Goal: Task Accomplishment & Management: Manage account settings

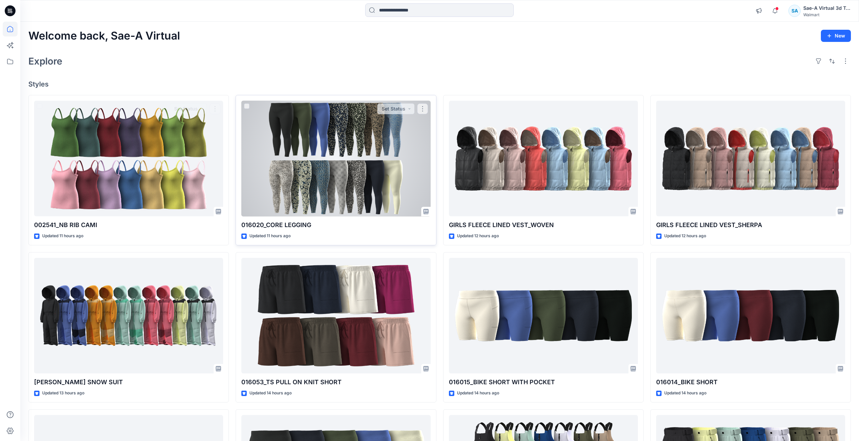
click at [311, 190] on div at bounding box center [335, 159] width 189 height 116
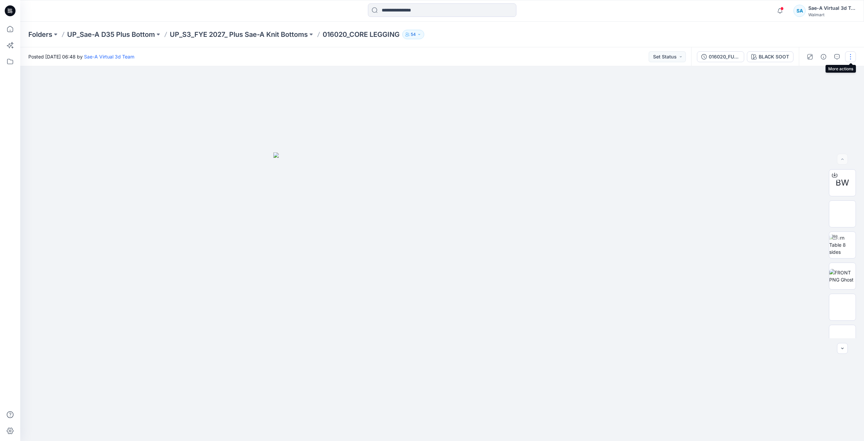
click at [852, 59] on button "button" at bounding box center [850, 56] width 11 height 11
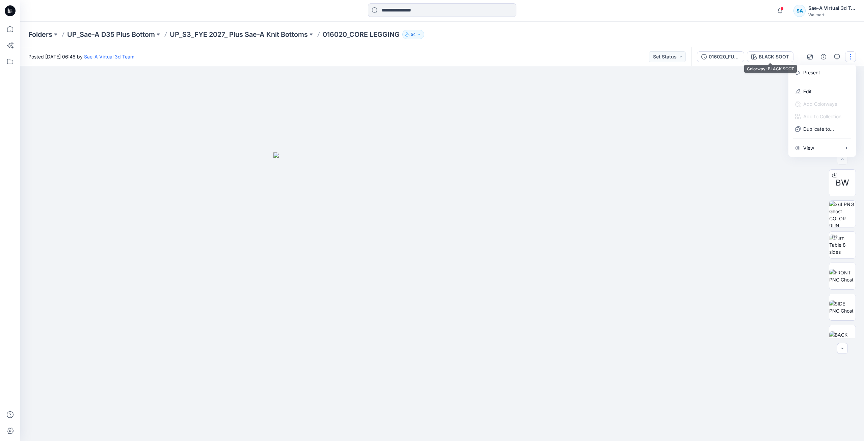
click at [763, 34] on div "Folders UP_Sae-A D35 Plus Bottom UP_S3_FYE 2027_ Plus Sae-A Knit Bottoms 016020…" at bounding box center [415, 34] width 775 height 9
click at [769, 58] on div "BLACK SOOT" at bounding box center [774, 56] width 30 height 7
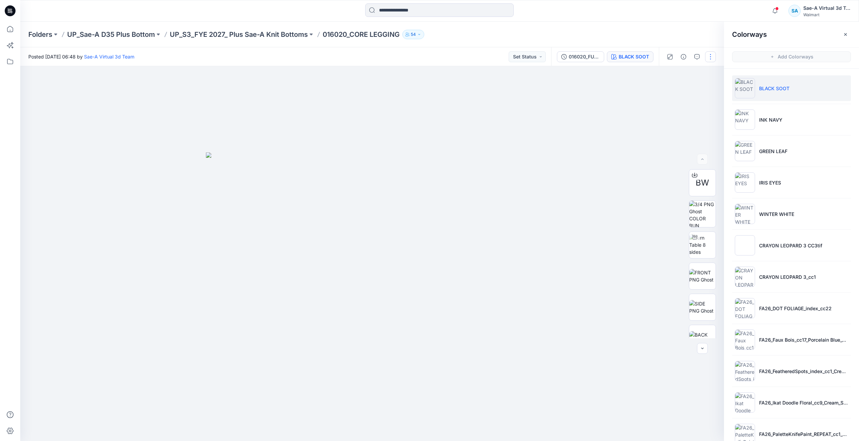
click at [710, 57] on button "button" at bounding box center [710, 56] width 11 height 11
click at [673, 96] on button "Edit" at bounding box center [682, 91] width 62 height 12
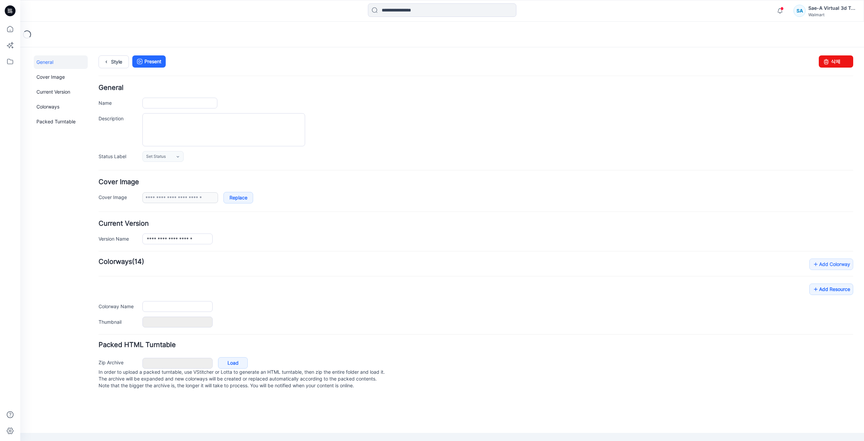
type input "**********"
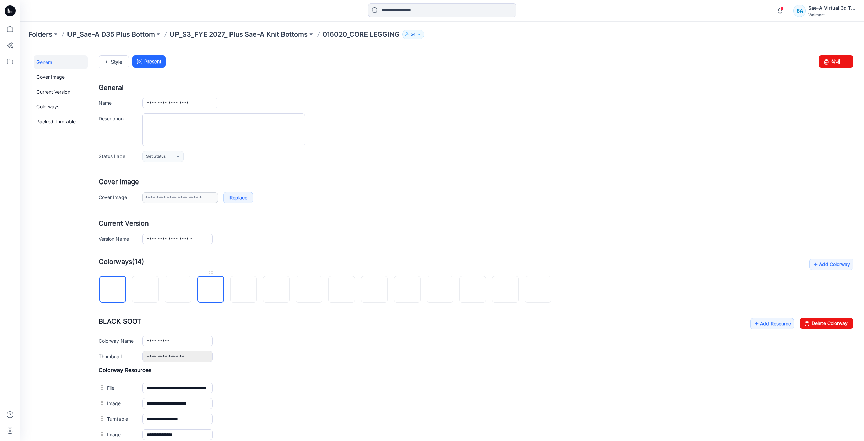
click at [213, 292] on img at bounding box center [210, 289] width 5 height 5
click at [244, 290] on img at bounding box center [244, 290] width 0 height 0
click at [146, 338] on input "**********" at bounding box center [177, 340] width 70 height 11
click at [301, 255] on form "**********" at bounding box center [476, 302] width 755 height 437
click at [148, 292] on img at bounding box center [145, 289] width 5 height 5
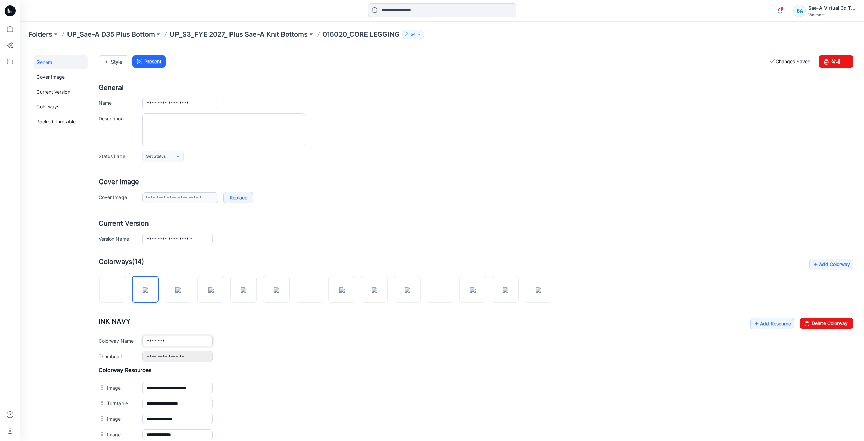
click at [146, 341] on input "********" at bounding box center [177, 340] width 70 height 11
type input "**********"
click at [161, 318] on div "**********" at bounding box center [476, 340] width 755 height 44
click at [583, 280] on div "Add Colorway Colorways (14) DROP_INK NAVY Add Resource Delete Colorway" at bounding box center [476, 357] width 755 height 199
click at [116, 59] on link "Style" at bounding box center [114, 61] width 30 height 13
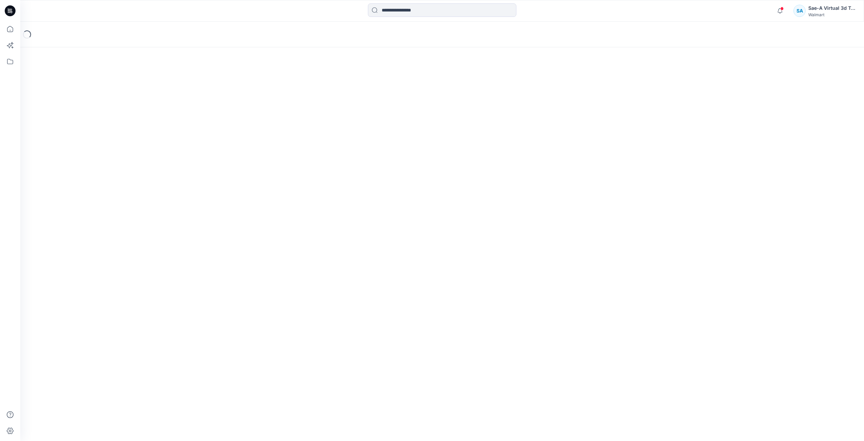
click at [14, 9] on icon at bounding box center [10, 10] width 11 height 11
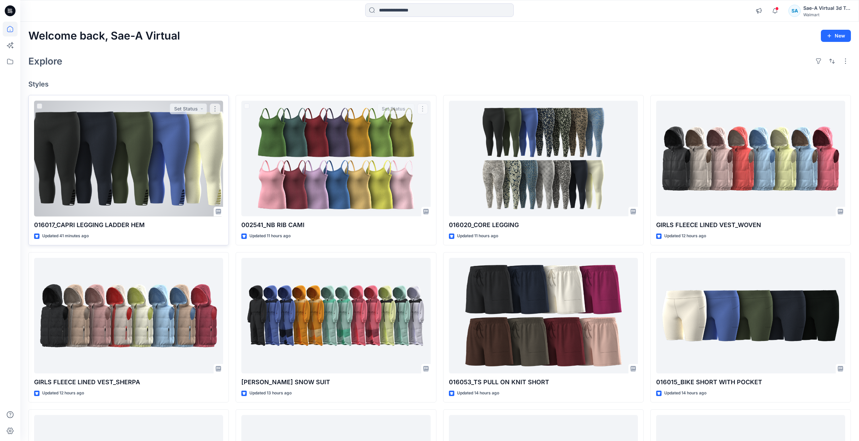
click at [177, 162] on div at bounding box center [128, 159] width 189 height 116
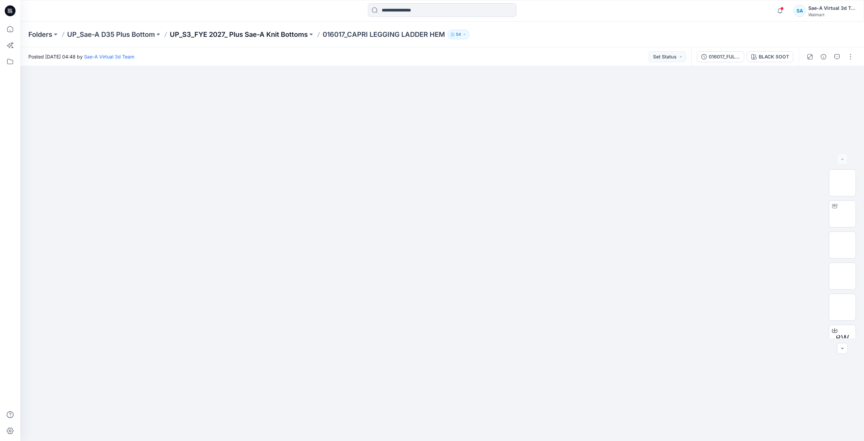
click at [299, 34] on p "UP_S3_FYE 2027_ Plus Sae-A Knit Bottoms" at bounding box center [239, 34] width 138 height 9
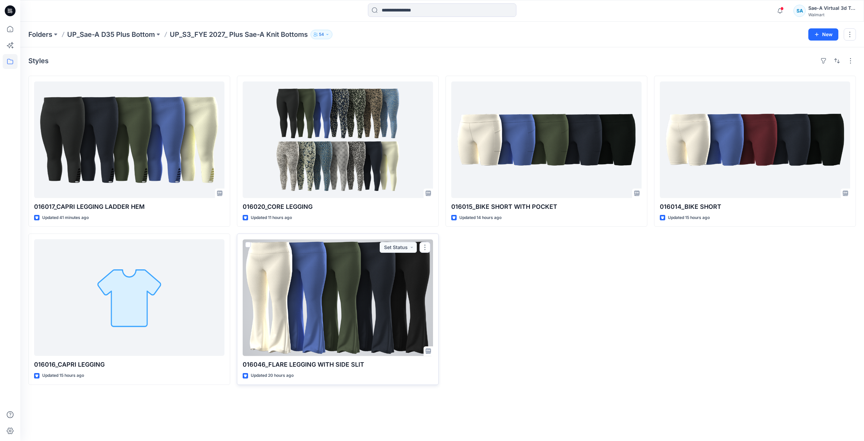
click at [284, 316] on div at bounding box center [338, 297] width 190 height 116
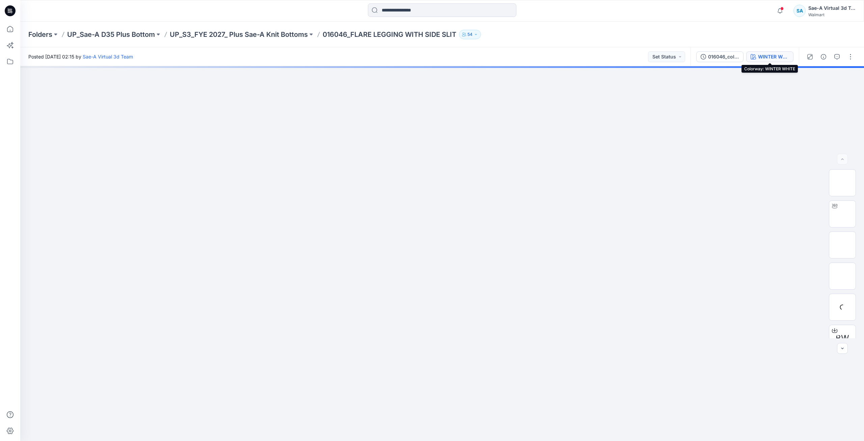
click at [764, 58] on div "WINTER WHITE" at bounding box center [773, 56] width 31 height 7
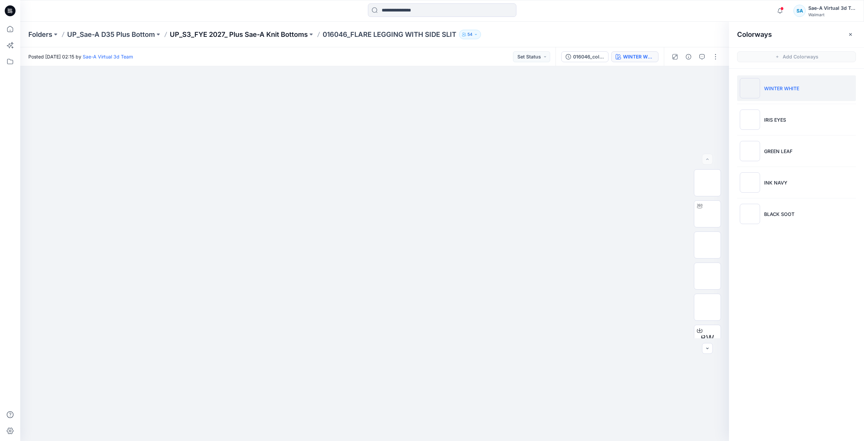
click at [272, 35] on p "UP_S3_FYE 2027_ Plus Sae-A Knit Bottoms" at bounding box center [239, 34] width 138 height 9
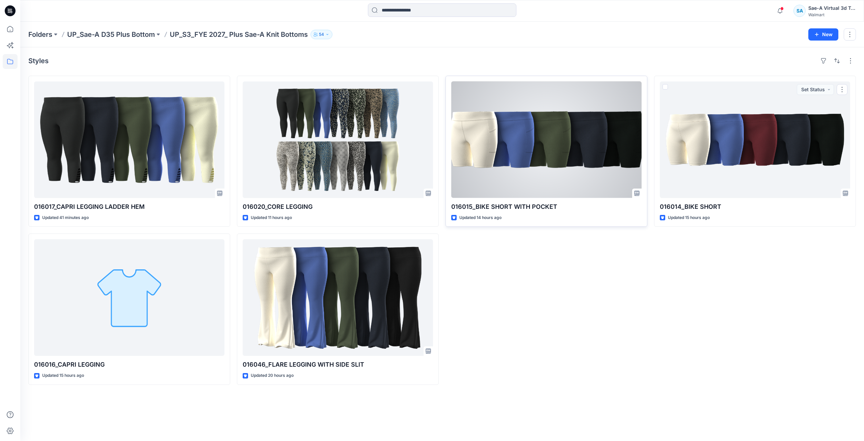
click at [537, 160] on div at bounding box center [546, 139] width 190 height 116
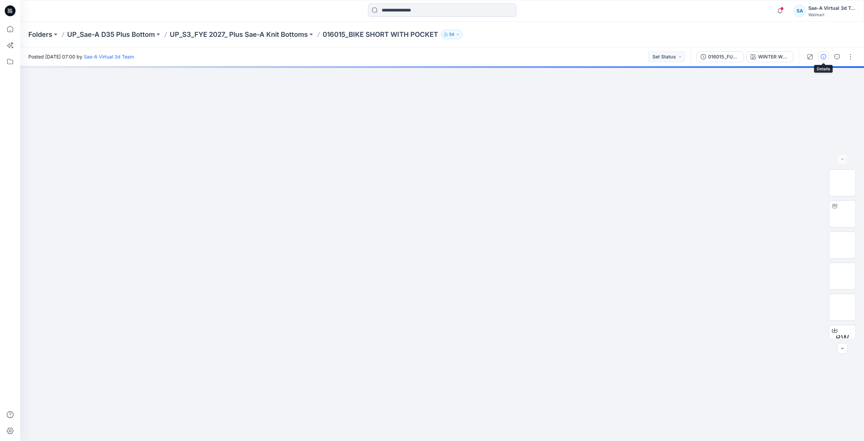
click at [823, 60] on button "button" at bounding box center [823, 56] width 11 height 11
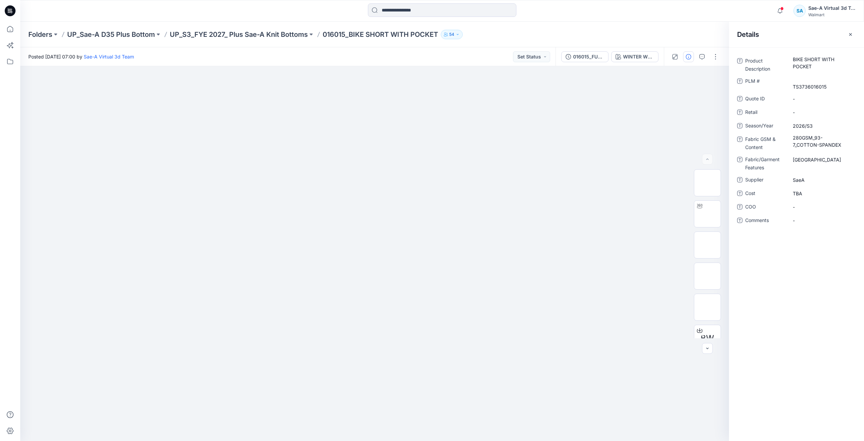
click at [6, 8] on icon at bounding box center [10, 10] width 11 height 11
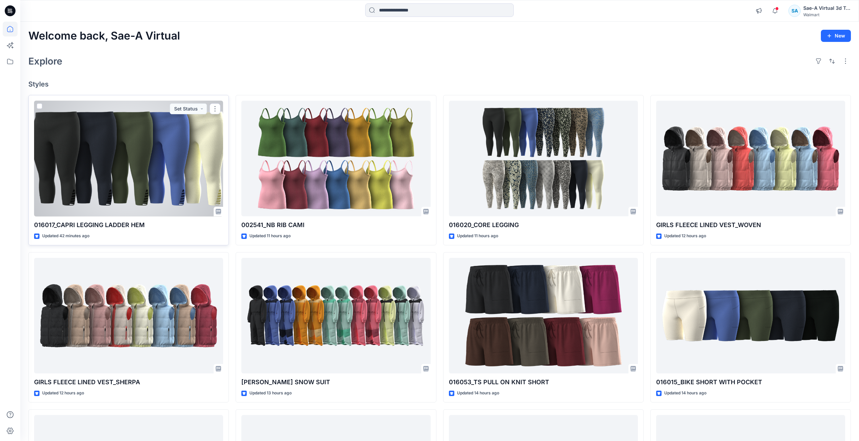
click at [142, 161] on div at bounding box center [128, 159] width 189 height 116
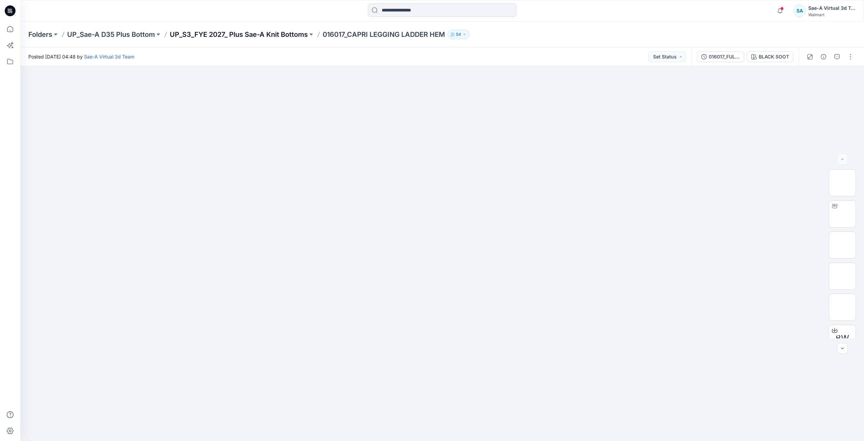
click at [270, 33] on p "UP_S3_FYE 2027_ Plus Sae-A Knit Bottoms" at bounding box center [239, 34] width 138 height 9
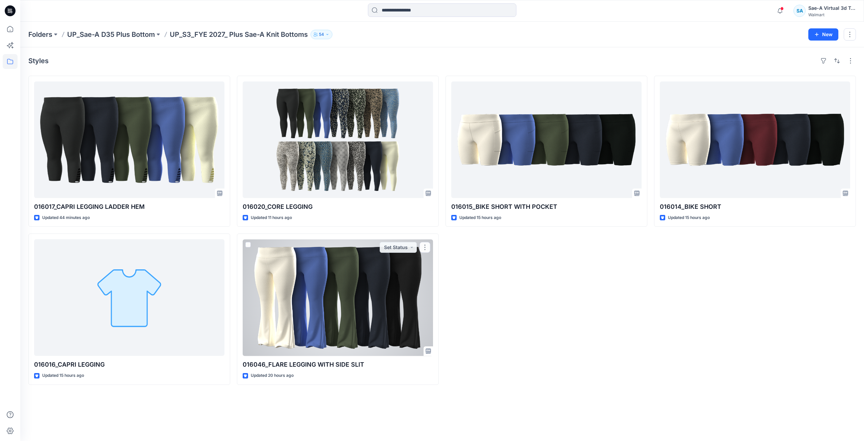
click at [349, 331] on div at bounding box center [338, 297] width 190 height 116
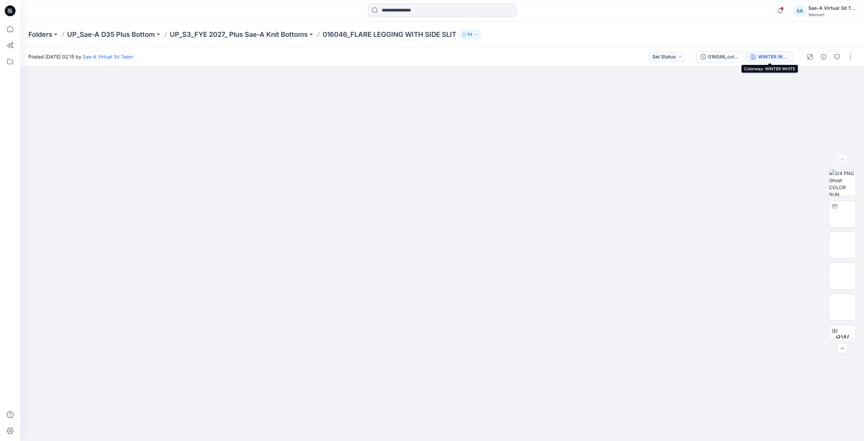
click at [754, 59] on icon "button" at bounding box center [753, 56] width 5 height 5
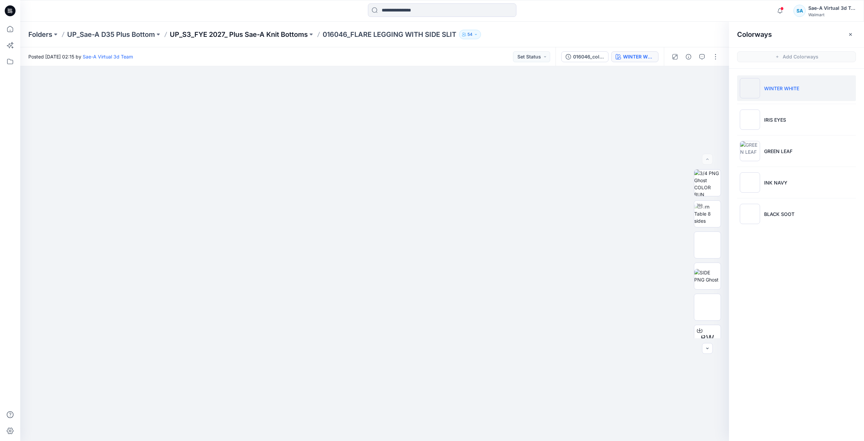
click at [263, 34] on p "UP_S3_FYE 2027_ Plus Sae-A Knit Bottoms" at bounding box center [239, 34] width 138 height 9
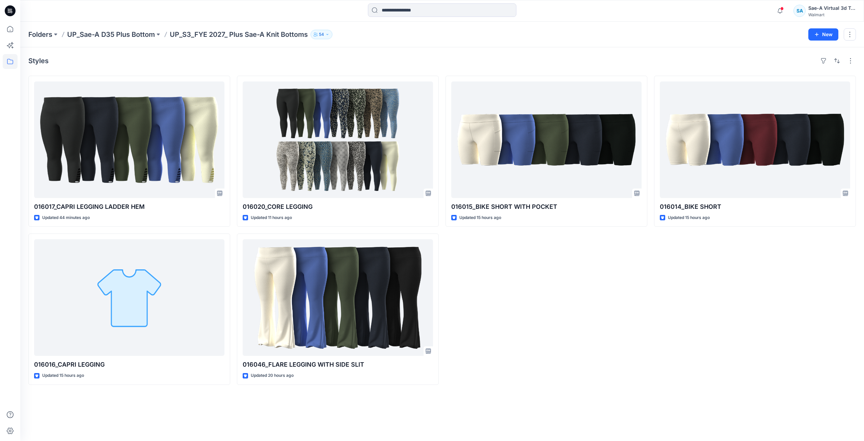
click at [606, 291] on div "016015_BIKE SHORT WITH POCKET Updated 15 hours ago" at bounding box center [547, 230] width 202 height 309
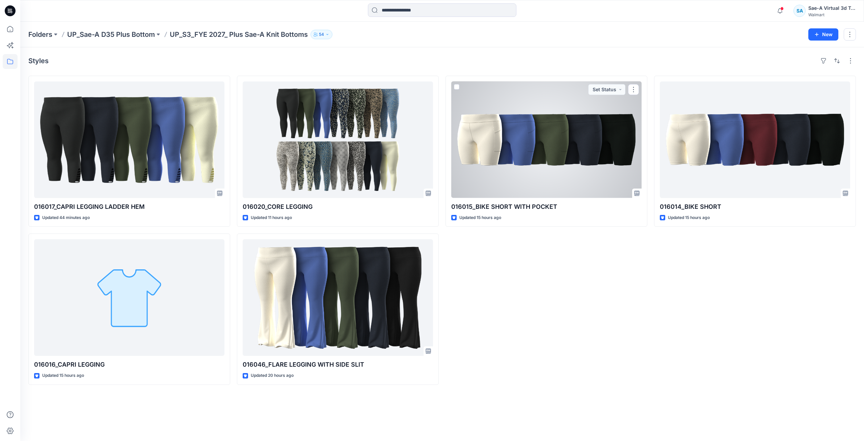
click at [598, 156] on div at bounding box center [546, 139] width 190 height 116
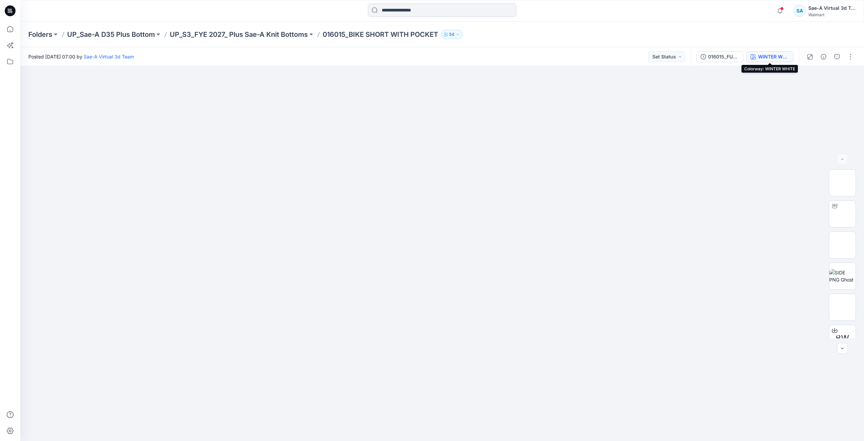
click at [765, 58] on div "WINTER WHITE" at bounding box center [773, 56] width 31 height 7
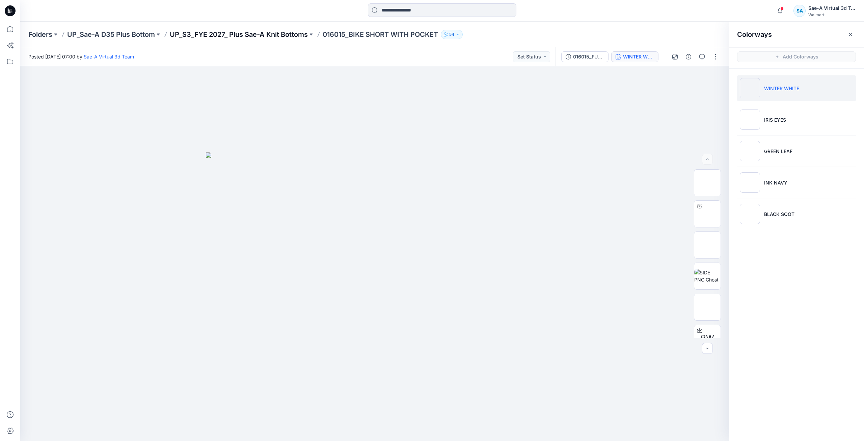
click at [230, 35] on p "UP_S3_FYE 2027_ Plus Sae-A Knit Bottoms" at bounding box center [239, 34] width 138 height 9
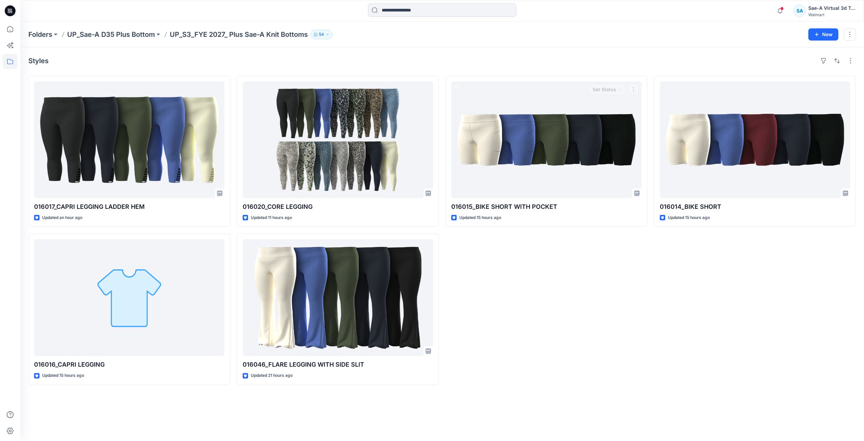
click at [651, 311] on div "016017_CAPRI LEGGING LADDER HEM Updated an hour ago 016016_CAPRI LEGGING Update…" at bounding box center [442, 230] width 828 height 309
